Goal: Navigation & Orientation: Find specific page/section

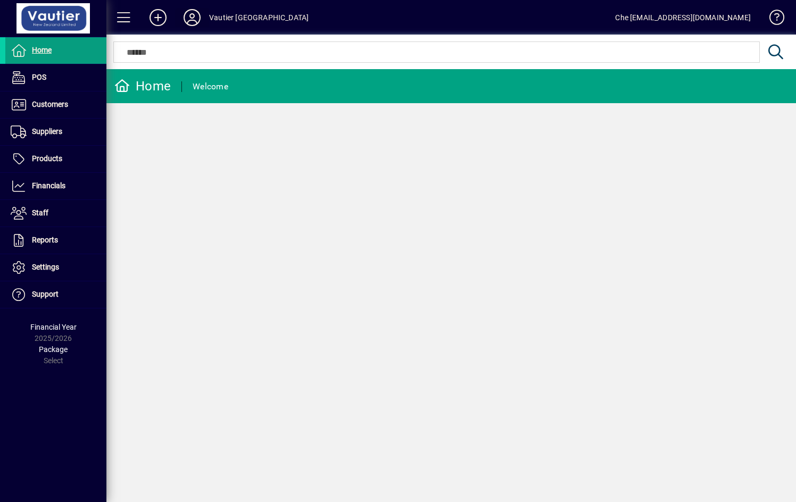
click at [195, 15] on icon at bounding box center [191, 17] width 21 height 17
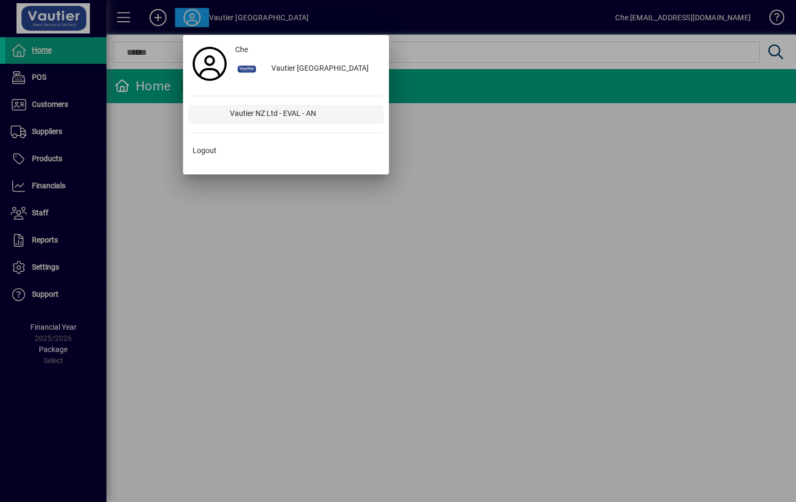
click at [281, 114] on div "Vautier NZ Ltd - EVAL - AN" at bounding box center [302, 114] width 162 height 19
